Goal: Information Seeking & Learning: Learn about a topic

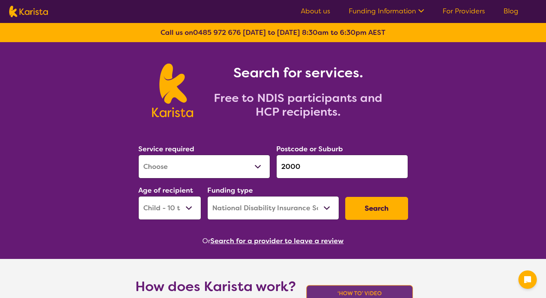
select select "[MEDICAL_DATA]"
select select "CH"
select select "NDIS"
click at [258, 242] on button "Search for a provider to leave a review" at bounding box center [276, 240] width 133 height 11
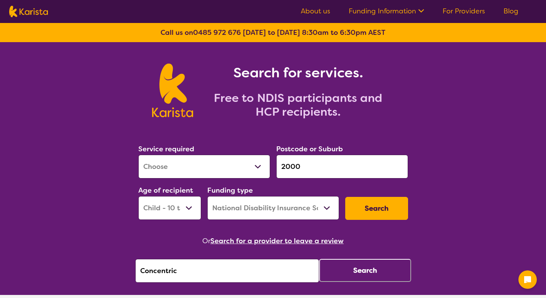
click at [349, 277] on button "Search" at bounding box center [365, 270] width 92 height 23
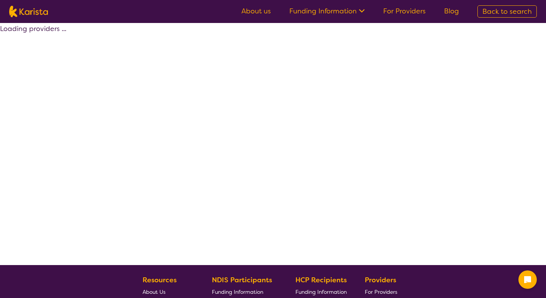
select select "by_score"
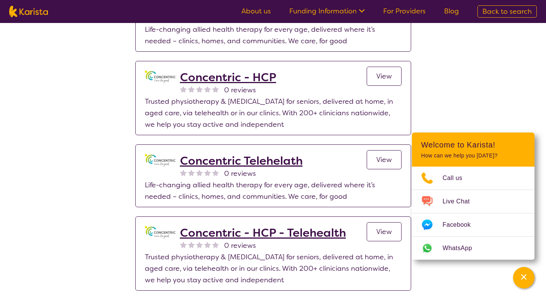
scroll to position [117, 0]
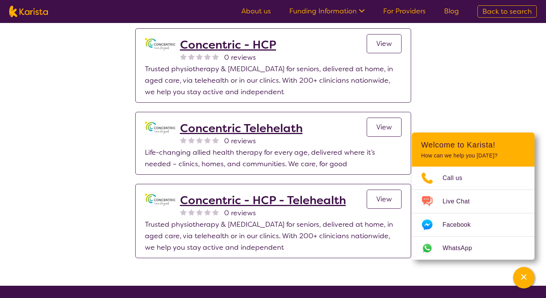
click at [378, 37] on link "View" at bounding box center [384, 43] width 35 height 19
